Goal: Information Seeking & Learning: Learn about a topic

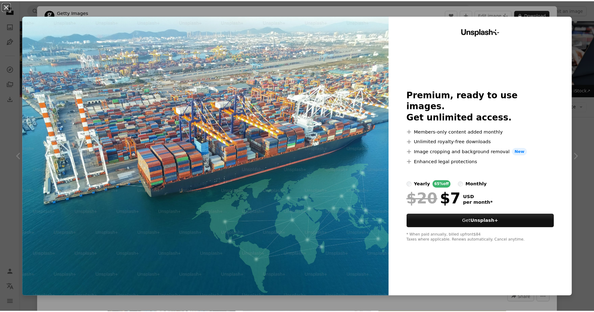
scroll to position [1101, 0]
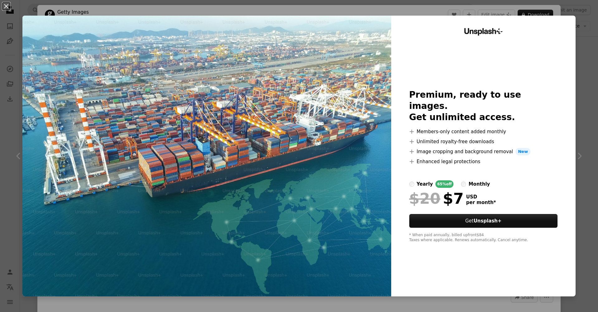
click at [580, 121] on div "An X shape Unsplash+ Premium, ready to use images. Get unlimited access. A plus…" at bounding box center [299, 156] width 598 height 312
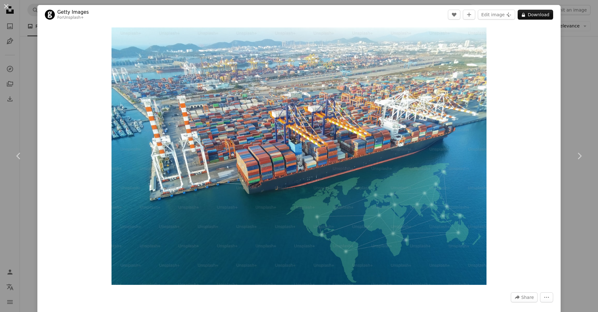
click at [578, 98] on div "An X shape Chevron left Chevron right Getty Images For Unsplash+ A heart A plus…" at bounding box center [299, 156] width 598 height 312
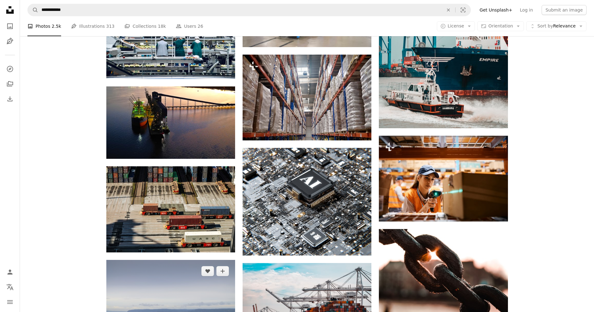
scroll to position [1912, 0]
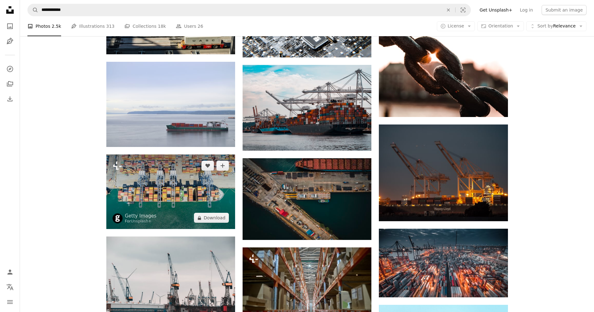
click at [150, 186] on img at bounding box center [170, 191] width 129 height 74
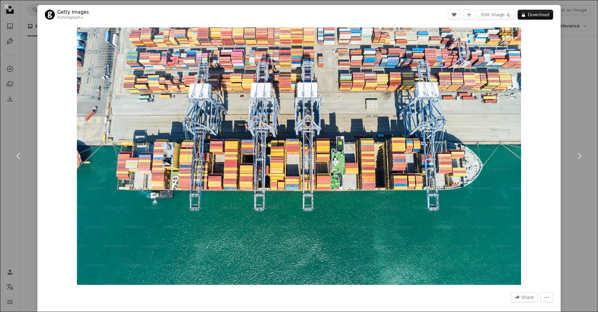
click at [585, 87] on div "An X shape Chevron left Chevron right Getty Images For Unsplash+ A heart A plus…" at bounding box center [299, 156] width 598 height 312
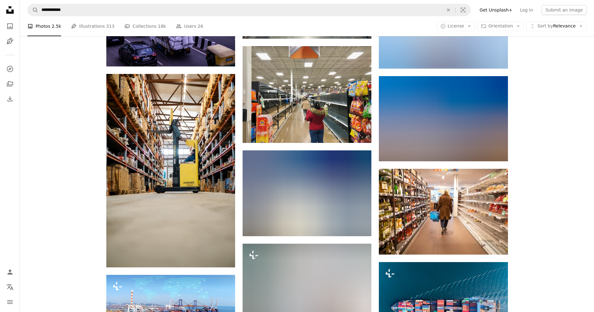
scroll to position [3211, 0]
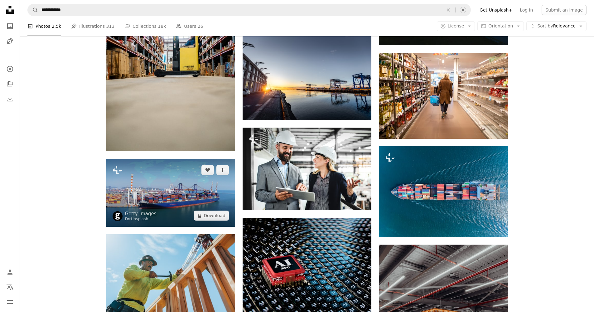
click at [180, 208] on img at bounding box center [170, 193] width 129 height 68
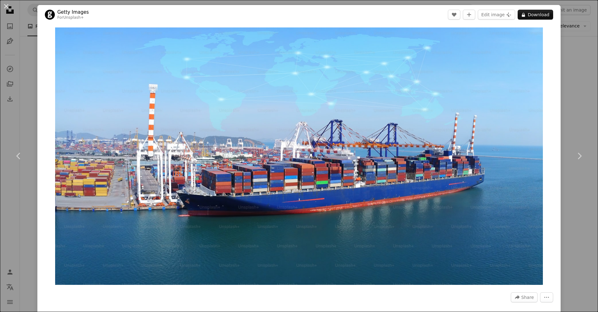
click at [573, 105] on div "An X shape Chevron left Chevron right Getty Images For Unsplash+ A heart A plus…" at bounding box center [299, 156] width 598 height 312
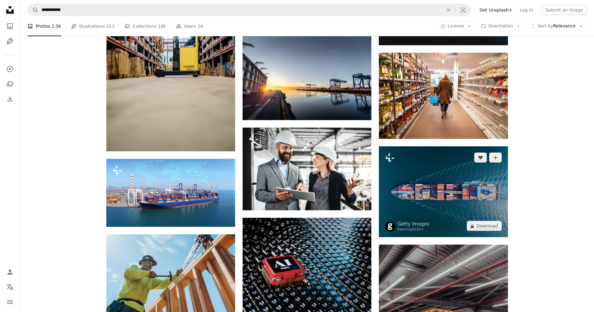
click at [435, 199] on img at bounding box center [443, 191] width 129 height 91
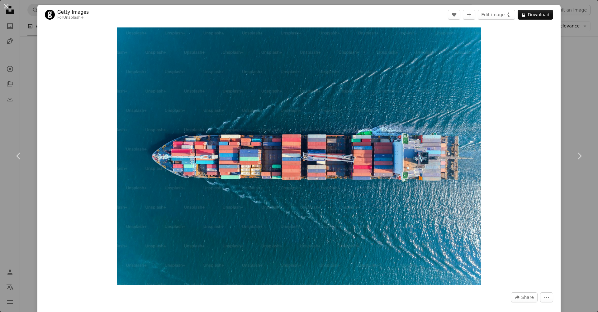
click at [585, 108] on div "An X shape Chevron left Chevron right Getty Images For Unsplash+ A heart A plus…" at bounding box center [299, 156] width 598 height 312
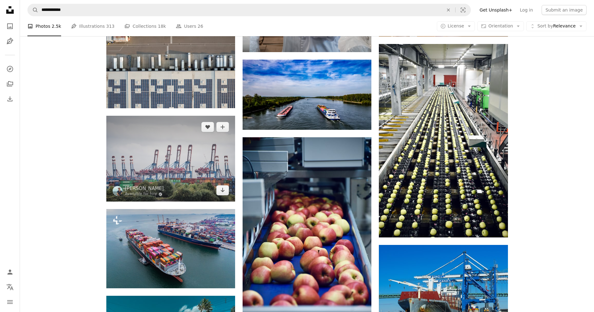
scroll to position [3928, 0]
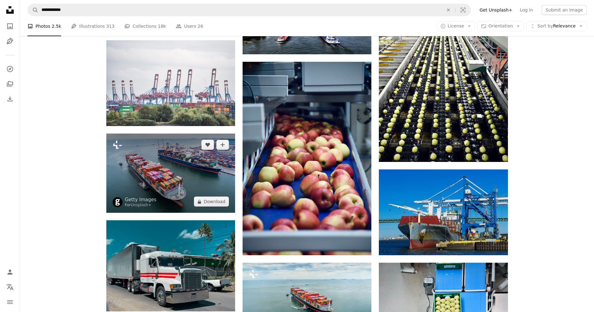
click at [184, 173] on img at bounding box center [170, 172] width 129 height 79
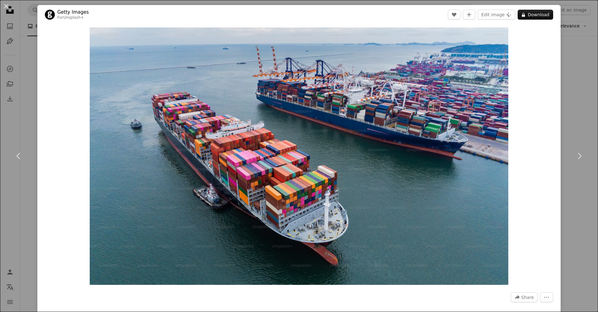
click at [580, 84] on div "An X shape Chevron left Chevron right Getty Images For Unsplash+ A heart A plus…" at bounding box center [299, 156] width 598 height 312
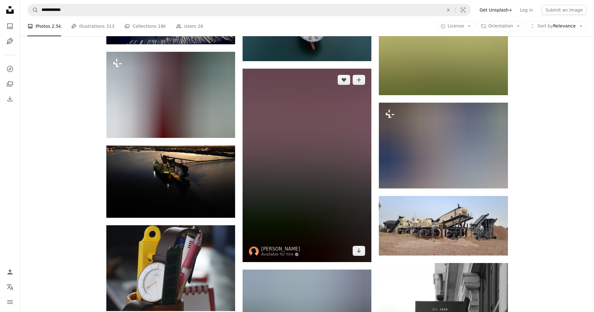
scroll to position [5440, 0]
